Goal: Task Accomplishment & Management: Manage account settings

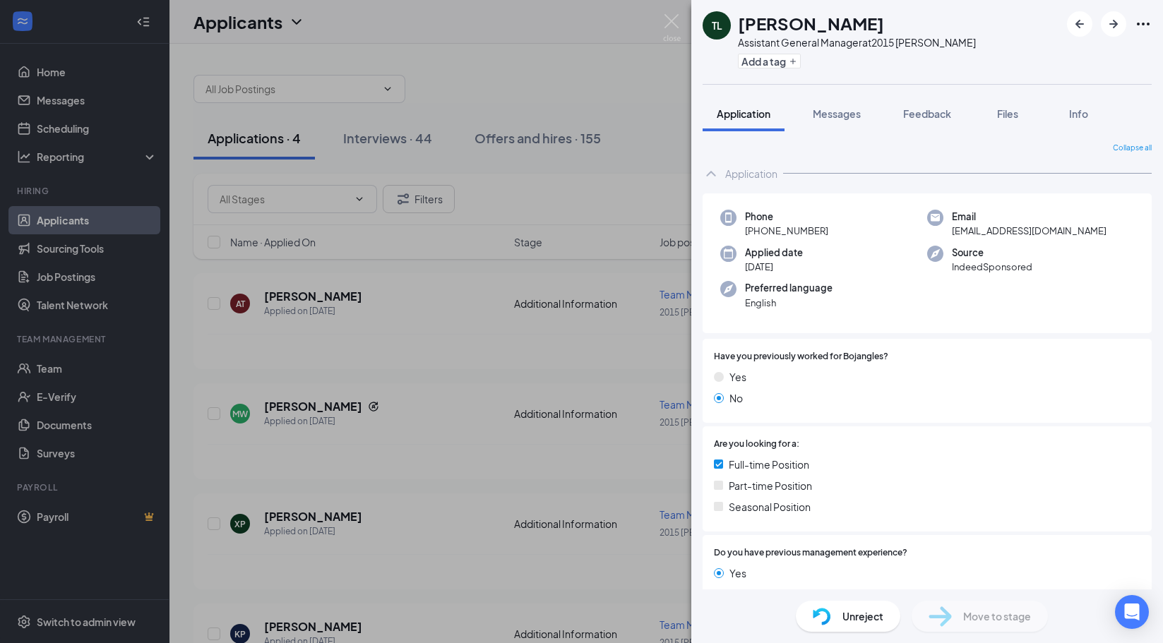
click at [451, 344] on div "TL [PERSON_NAME] Assistant General Manager at 2015 [PERSON_NAME] Add a tag Appl…" at bounding box center [581, 321] width 1163 height 643
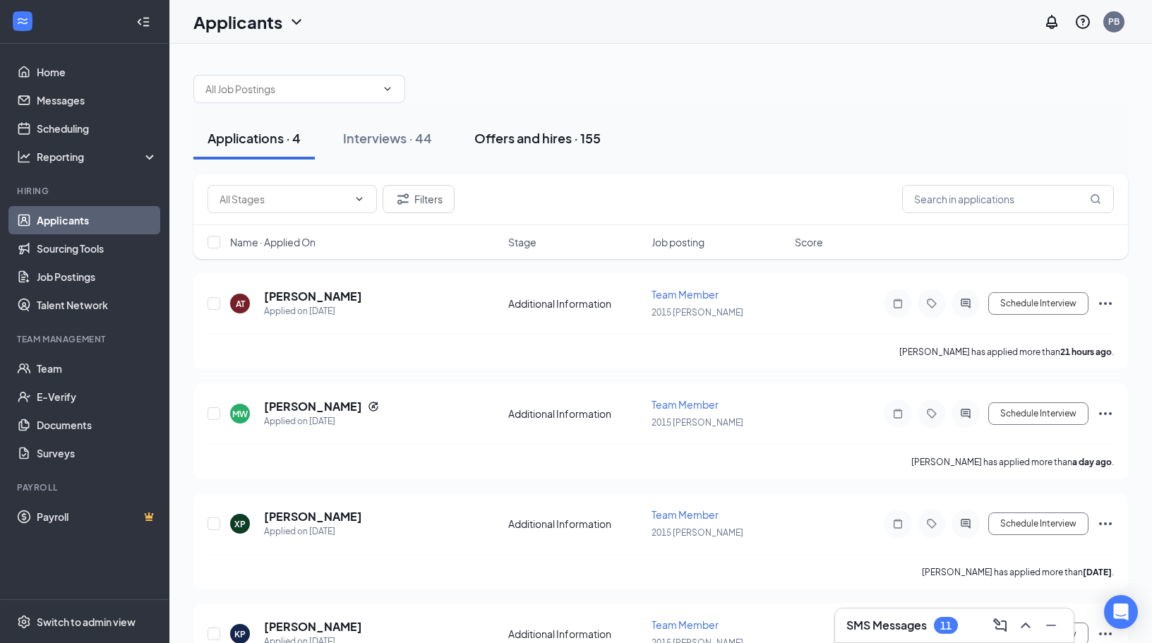
click at [542, 136] on div "Offers and hires · 155" at bounding box center [537, 138] width 126 height 18
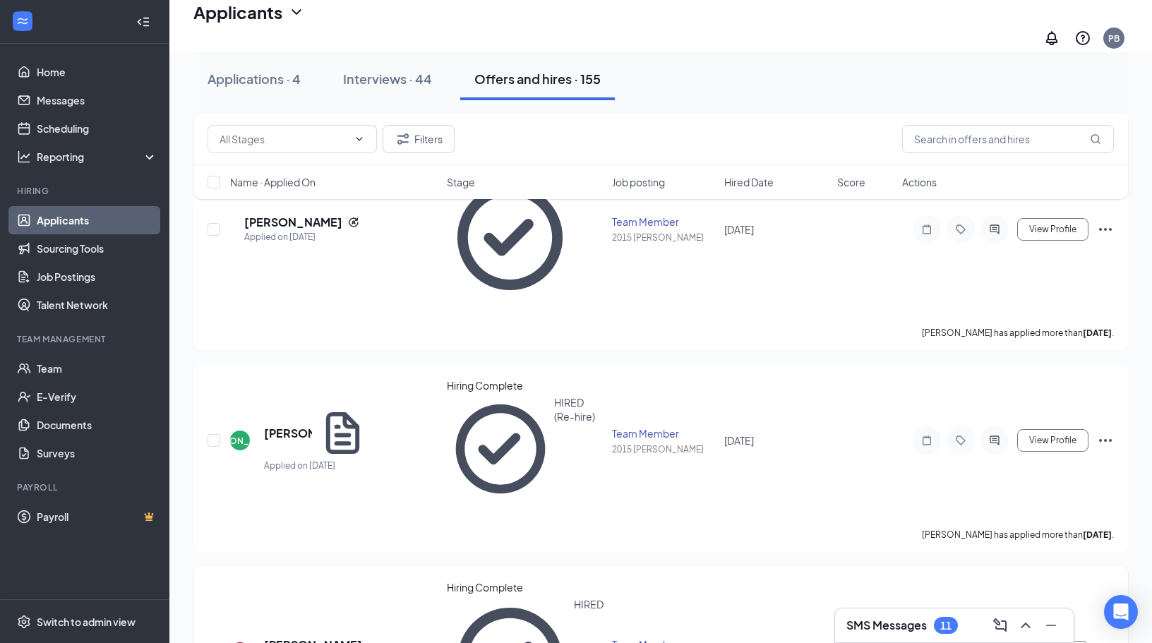
scroll to position [635, 0]
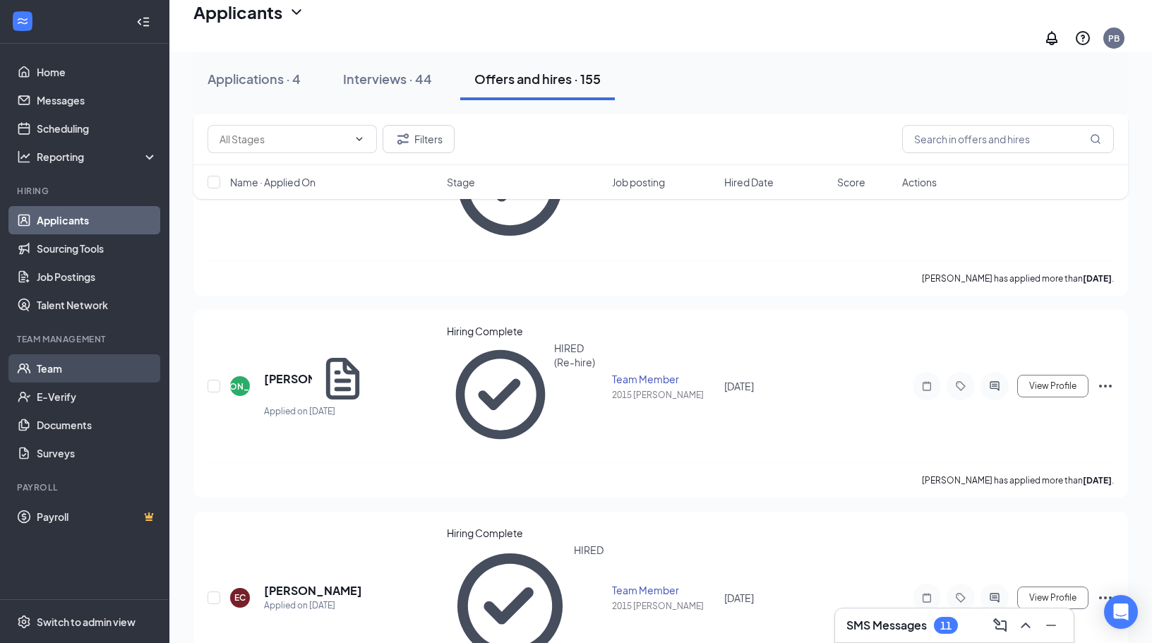
click at [81, 364] on link "Team" at bounding box center [97, 368] width 121 height 28
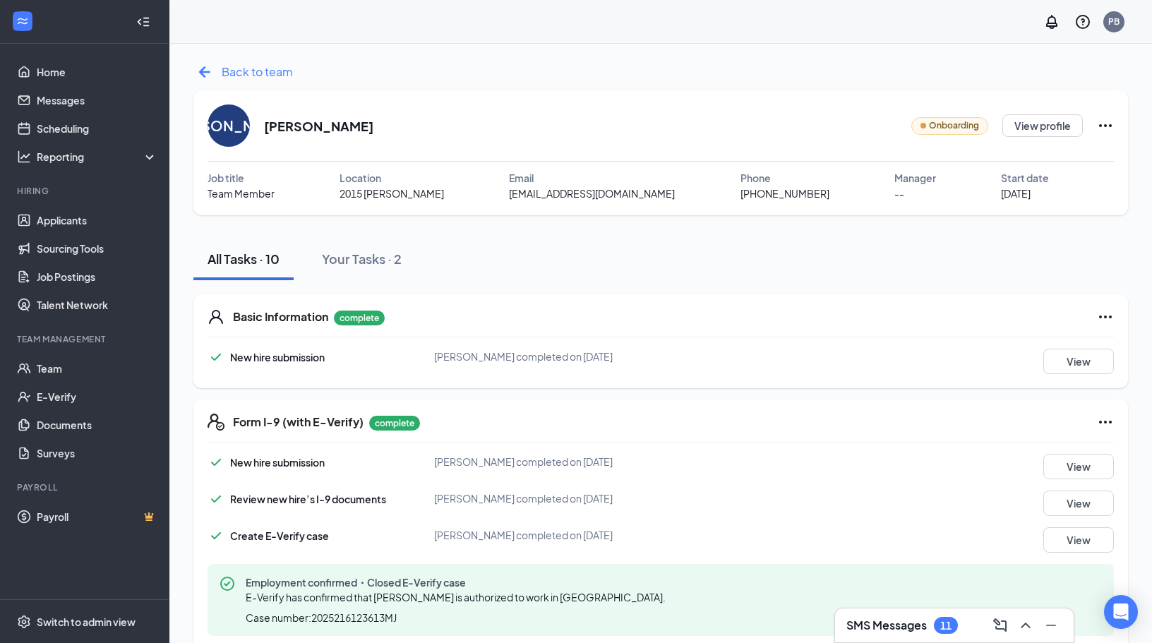
click at [207, 74] on icon "ArrowLeftNew" at bounding box center [204, 72] width 23 height 23
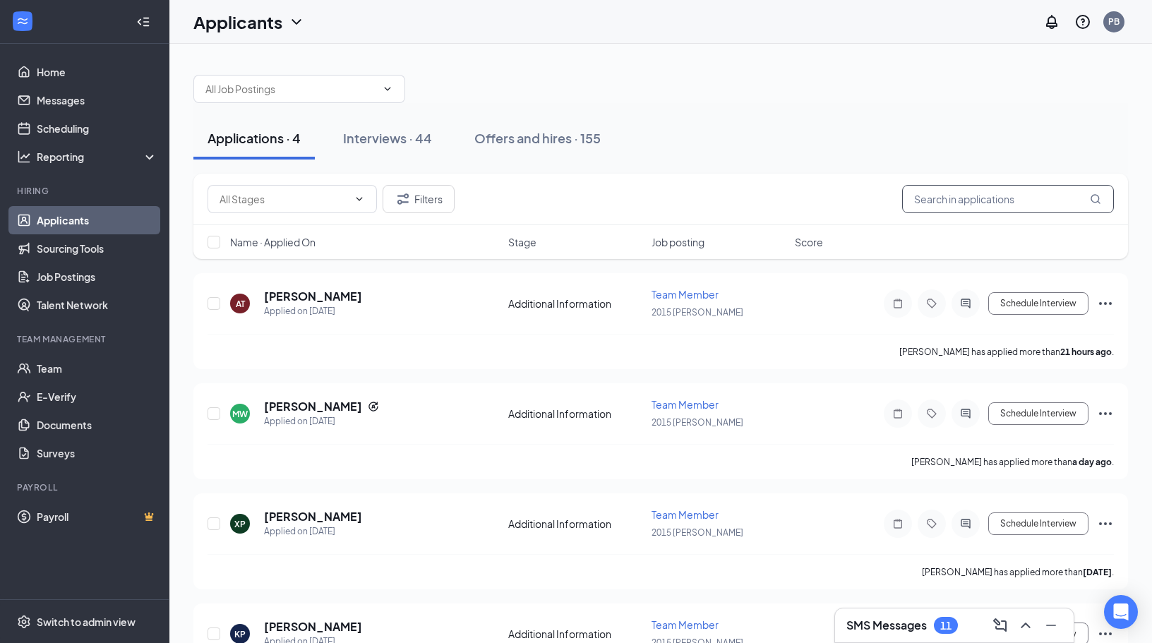
click at [1030, 193] on input "text" at bounding box center [1008, 199] width 212 height 28
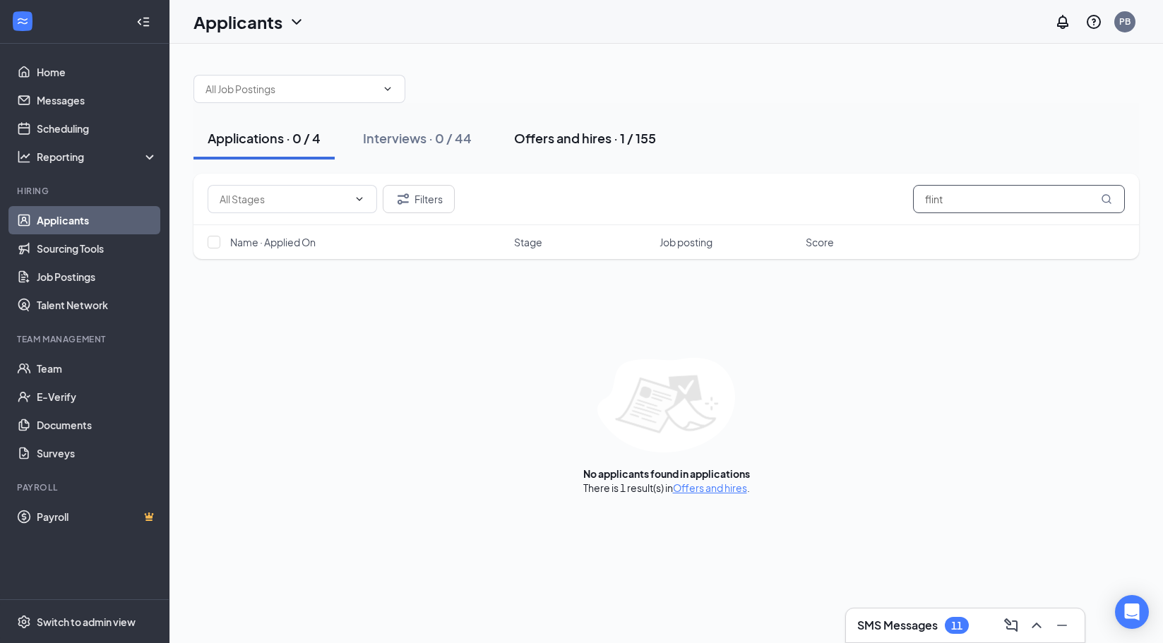
type input "flint"
click at [573, 135] on div "Offers and hires · 1 / 155" at bounding box center [585, 138] width 142 height 18
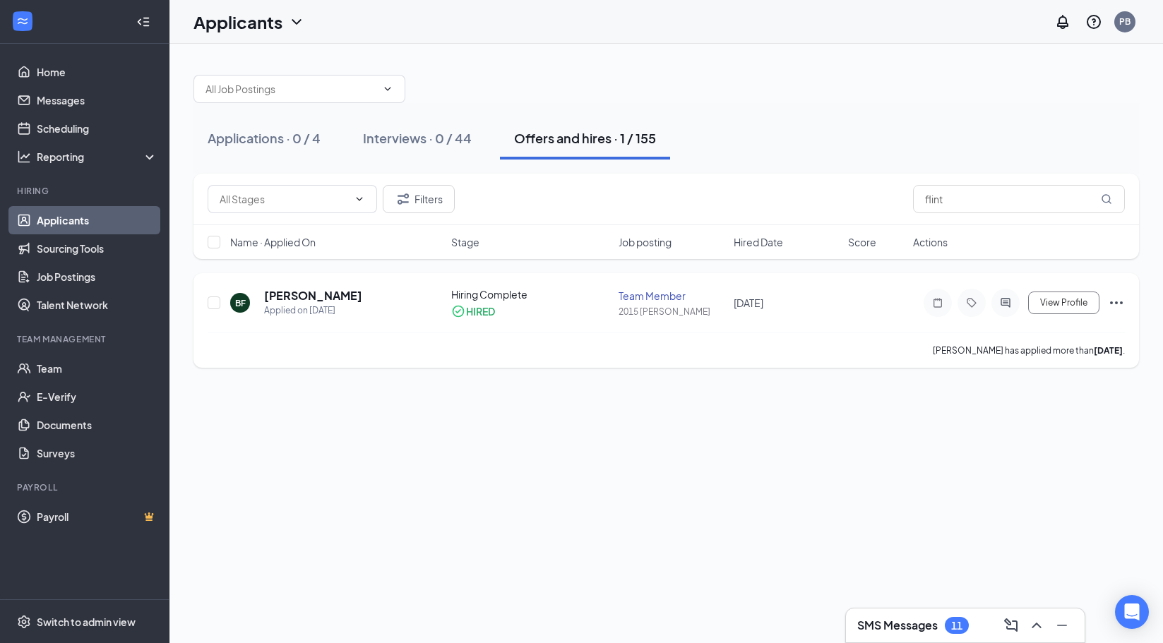
click at [1116, 302] on icon "Ellipses" at bounding box center [1116, 302] width 13 height 3
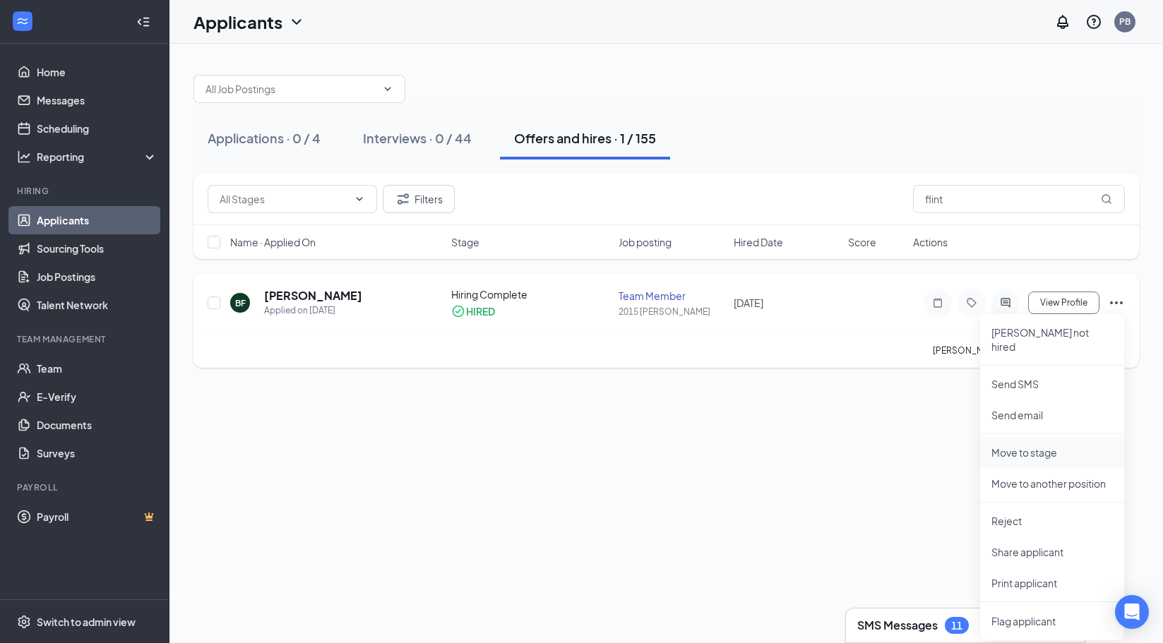
click at [1026, 446] on p "Move to stage" at bounding box center [1051, 453] width 121 height 14
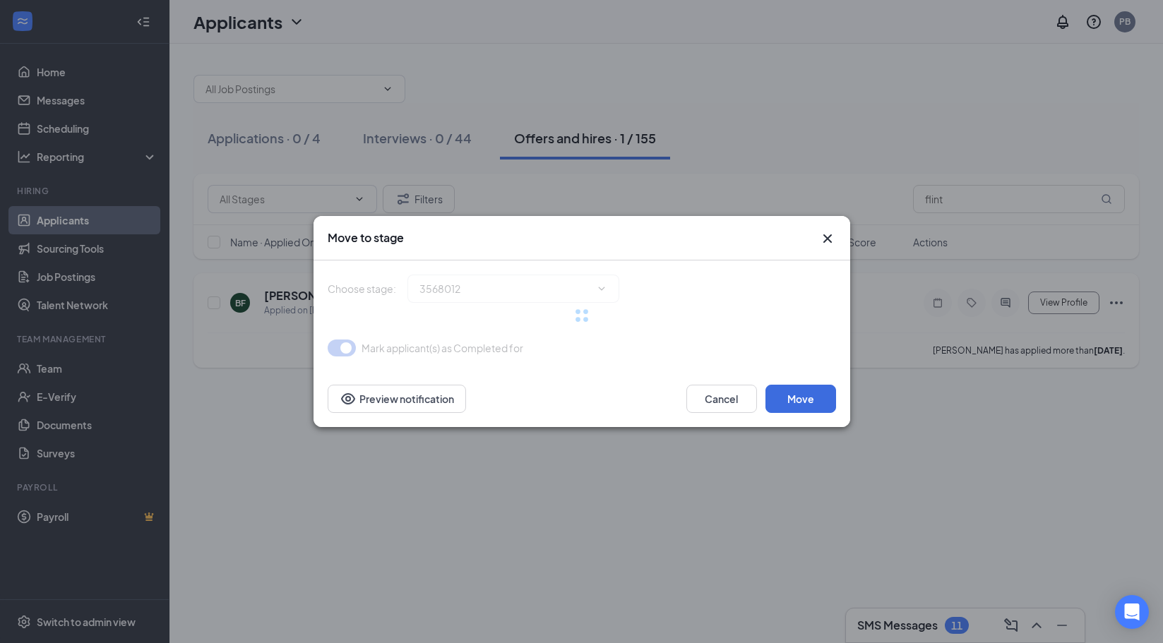
type input "Hiring Complete (current stage)"
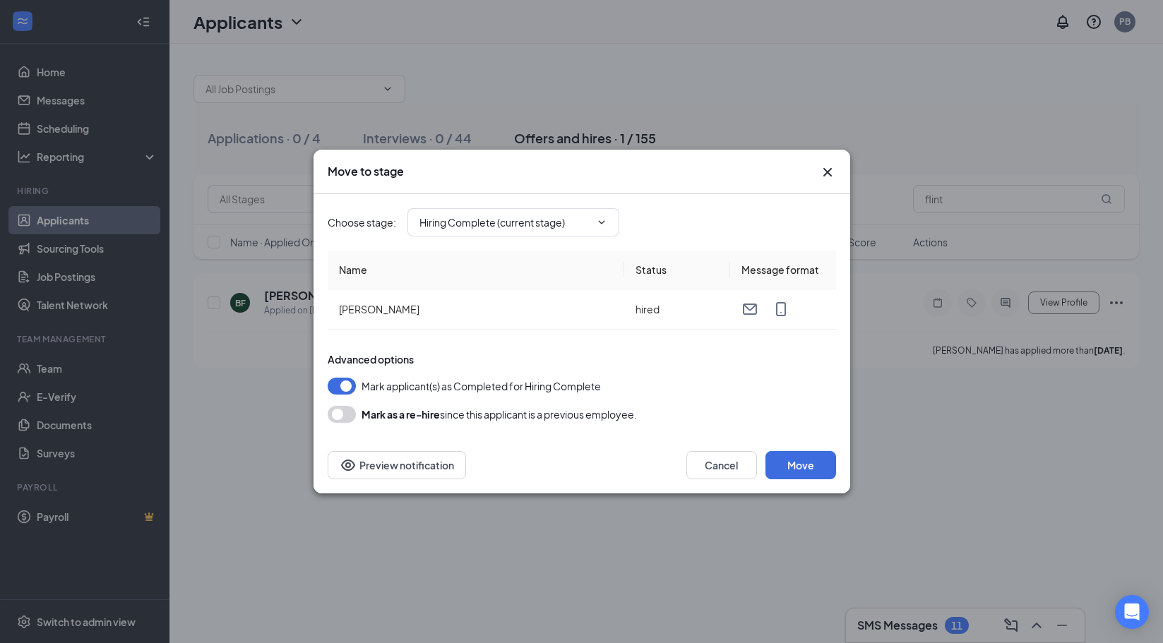
click at [828, 172] on icon "Cross" at bounding box center [827, 172] width 17 height 17
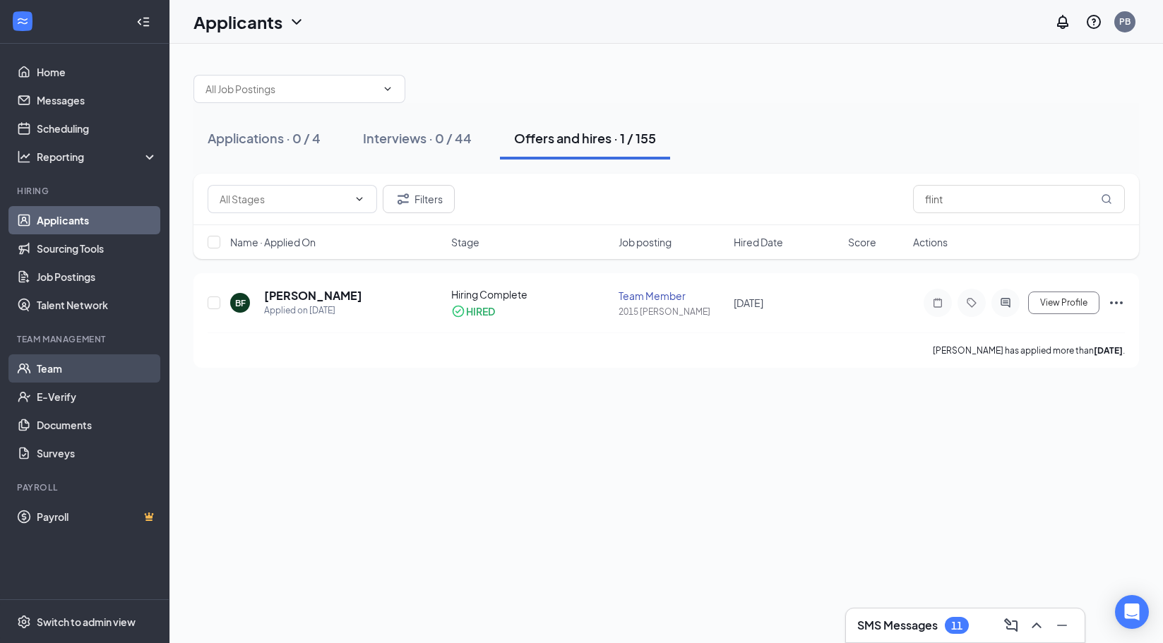
click at [83, 367] on link "Team" at bounding box center [97, 368] width 121 height 28
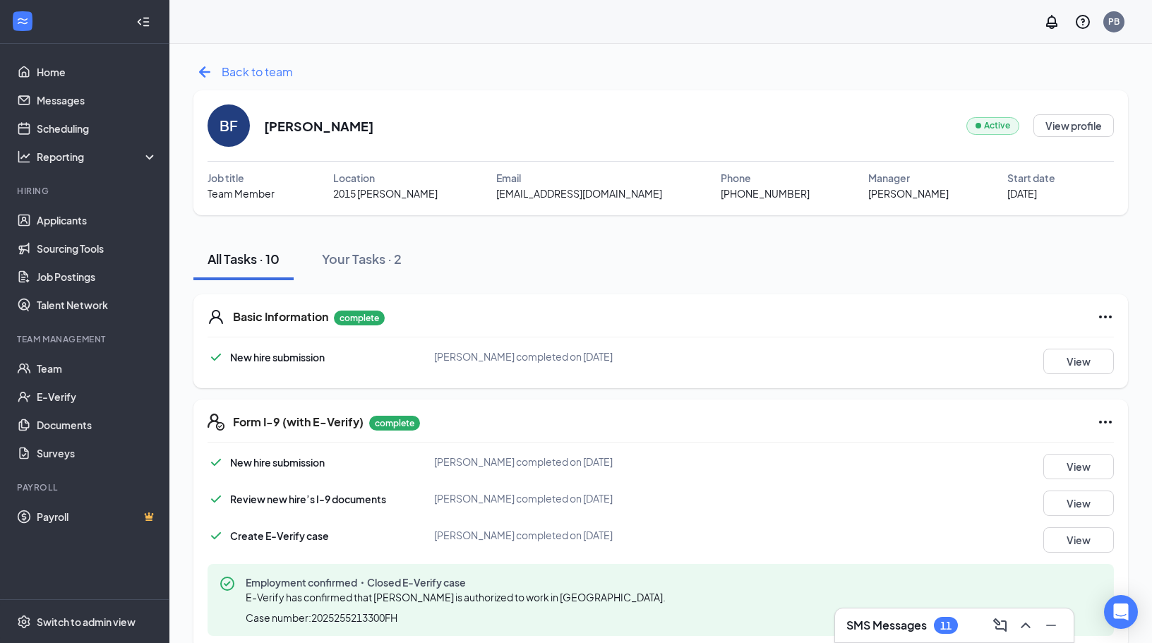
click at [211, 72] on icon "ArrowLeftNew" at bounding box center [204, 72] width 23 height 23
